Goal: Transaction & Acquisition: Book appointment/travel/reservation

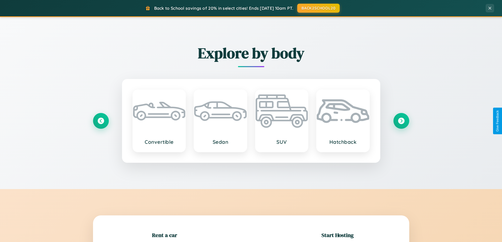
scroll to position [114, 0]
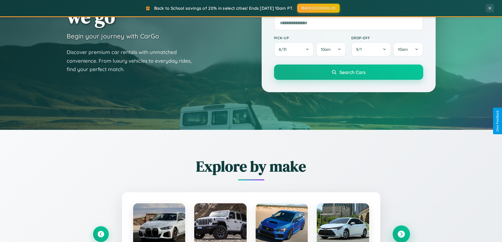
click at [401, 234] on icon at bounding box center [401, 234] width 7 height 7
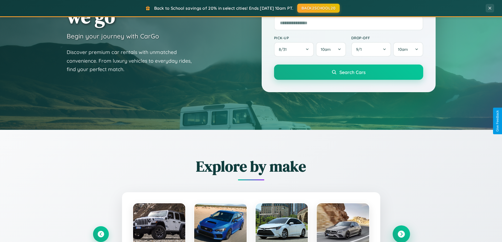
scroll to position [846, 0]
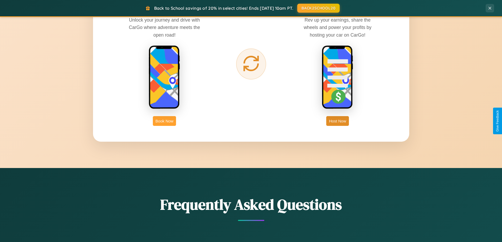
click at [164, 121] on button "Book Now" at bounding box center [164, 121] width 23 height 10
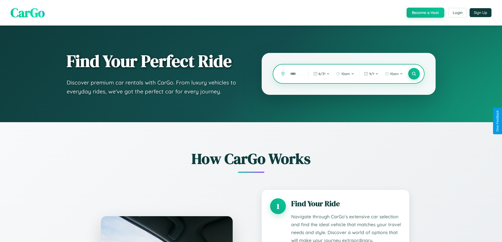
click at [295, 74] on input "text" at bounding box center [295, 73] width 16 height 9
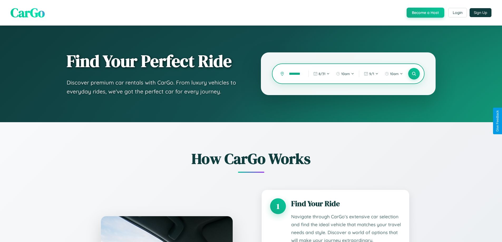
scroll to position [0, 5]
type input "********"
click at [414, 74] on icon at bounding box center [413, 73] width 5 height 5
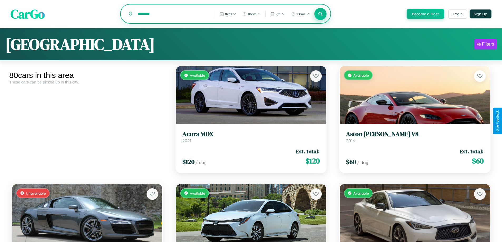
type input "********"
click at [320, 14] on icon at bounding box center [320, 13] width 5 height 5
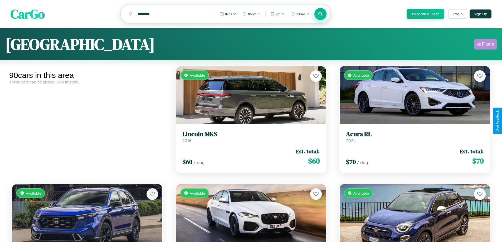
click at [485, 45] on div "Filters" at bounding box center [488, 44] width 12 height 5
